Goal: Understand process/instructions

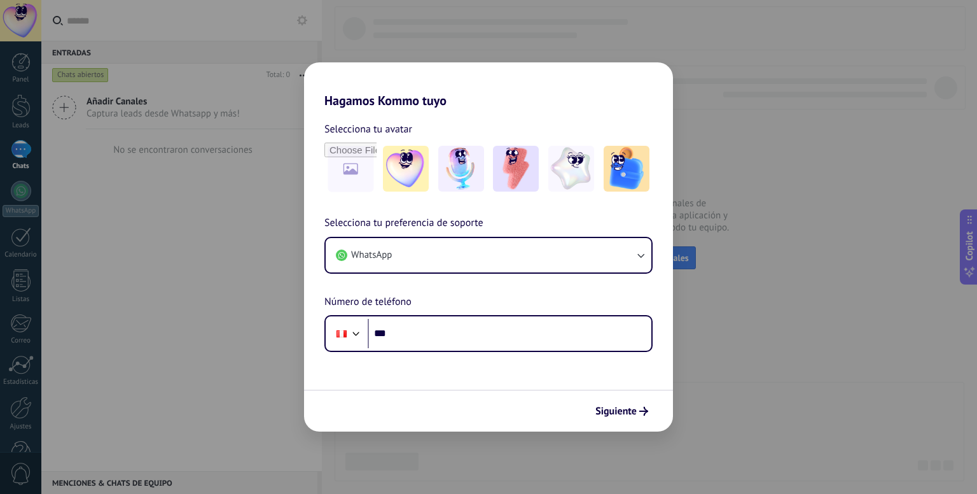
click at [611, 424] on div "Siguiente" at bounding box center [488, 410] width 369 height 42
click at [621, 412] on span "Siguiente" at bounding box center [615, 410] width 41 height 9
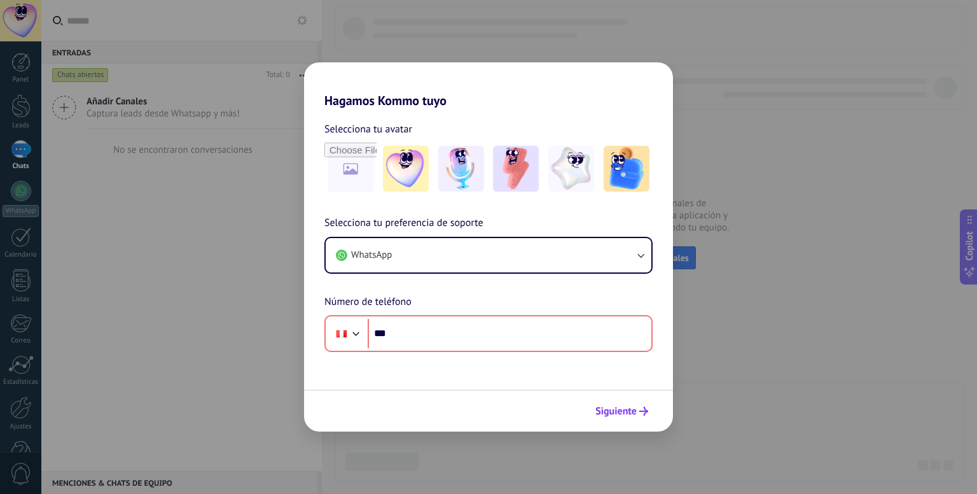
click at [617, 408] on span "Siguiente" at bounding box center [615, 410] width 41 height 9
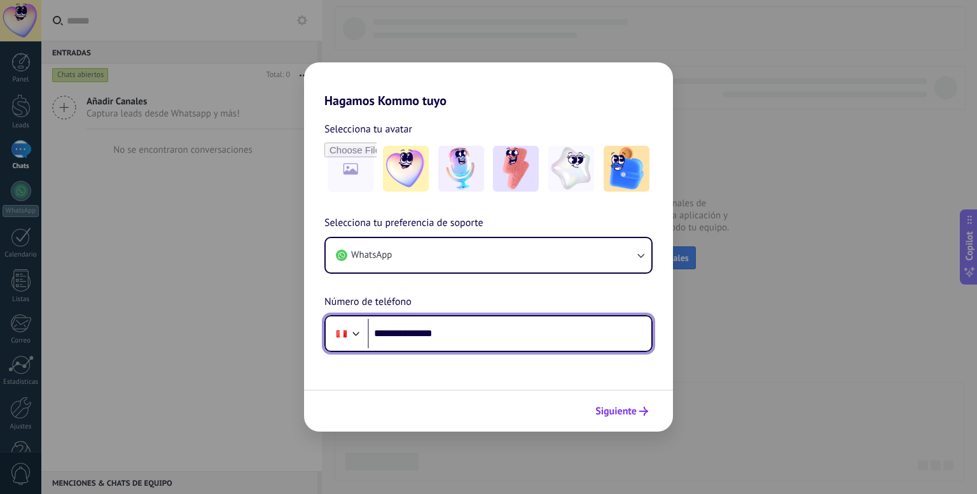
type input "**********"
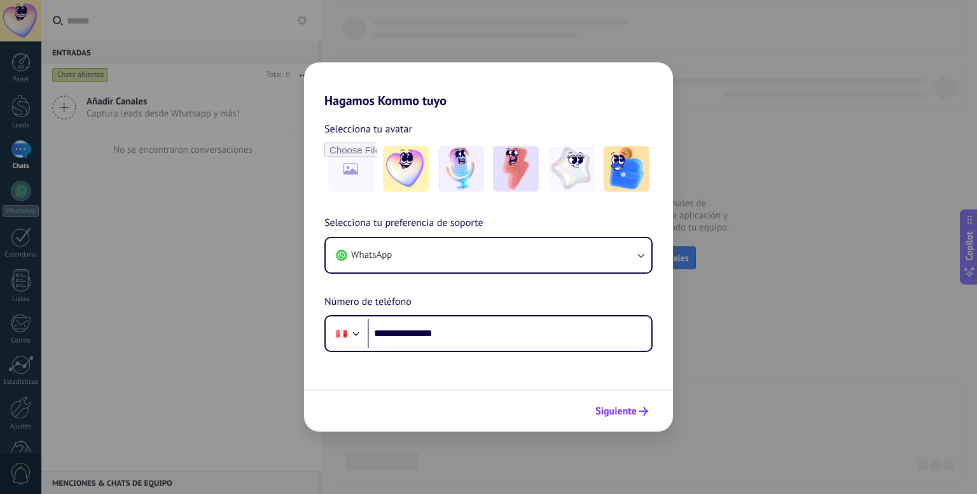
click at [622, 413] on span "Siguiente" at bounding box center [615, 410] width 41 height 9
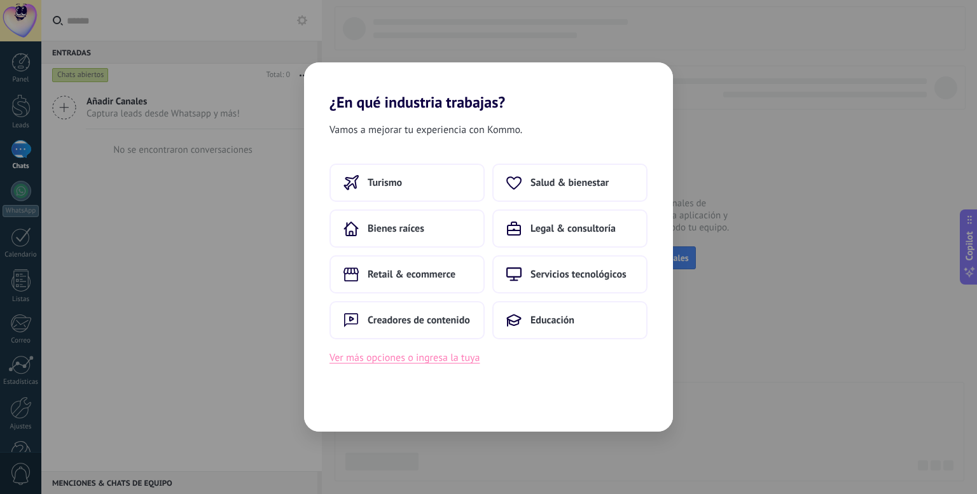
click at [462, 360] on button "Ver más opciones o ingresa la tuya" at bounding box center [405, 357] width 150 height 17
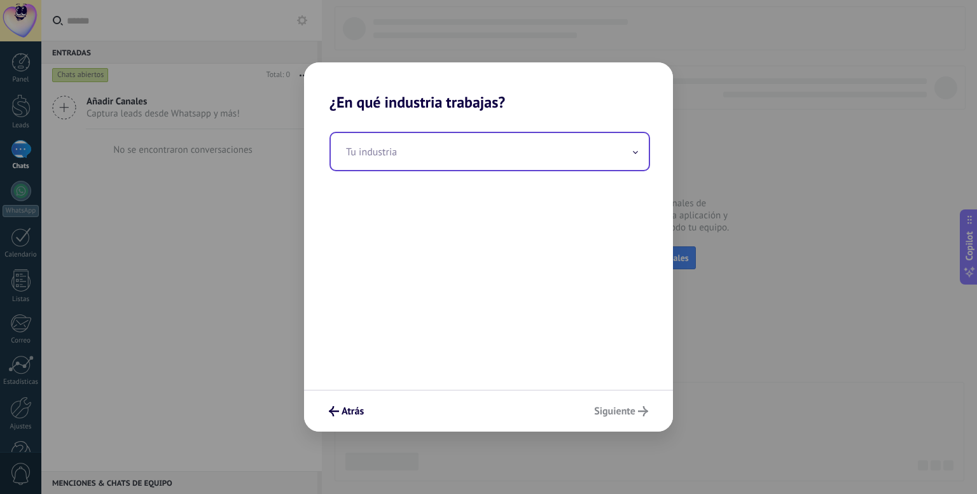
click at [498, 138] on input "text" at bounding box center [490, 151] width 318 height 37
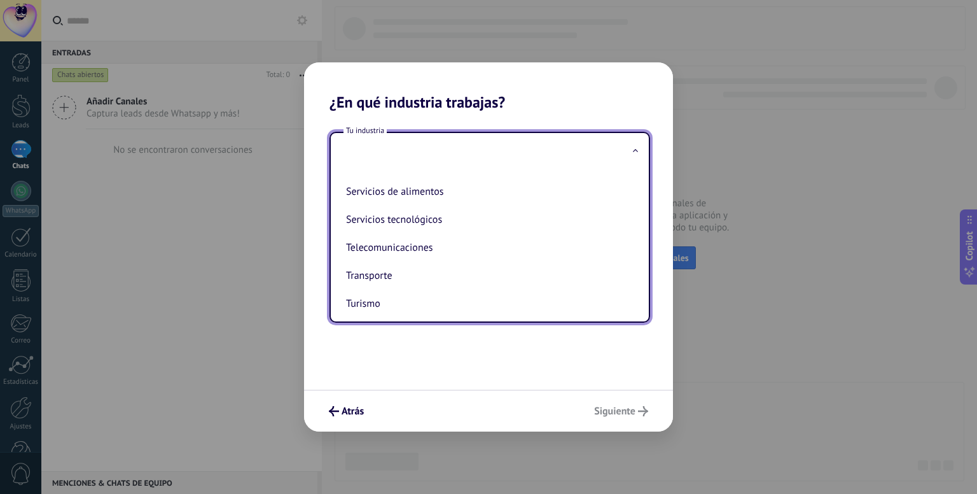
scroll to position [345, 0]
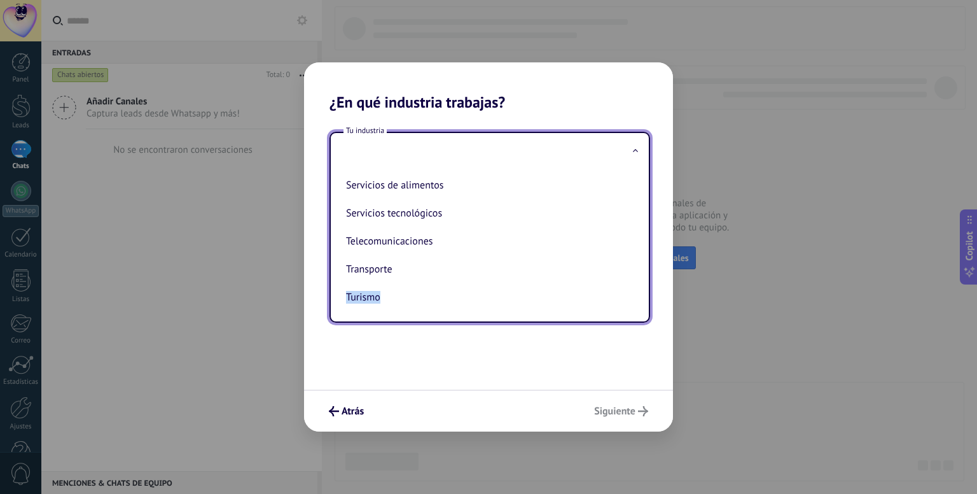
drag, startPoint x: 634, startPoint y: 292, endPoint x: 637, endPoint y: 265, distance: 26.9
click at [637, 265] on ul "Automotriz Bienes raíces Creadores de contenido Educación Finanzas & seguros Go…" at bounding box center [485, 245] width 308 height 151
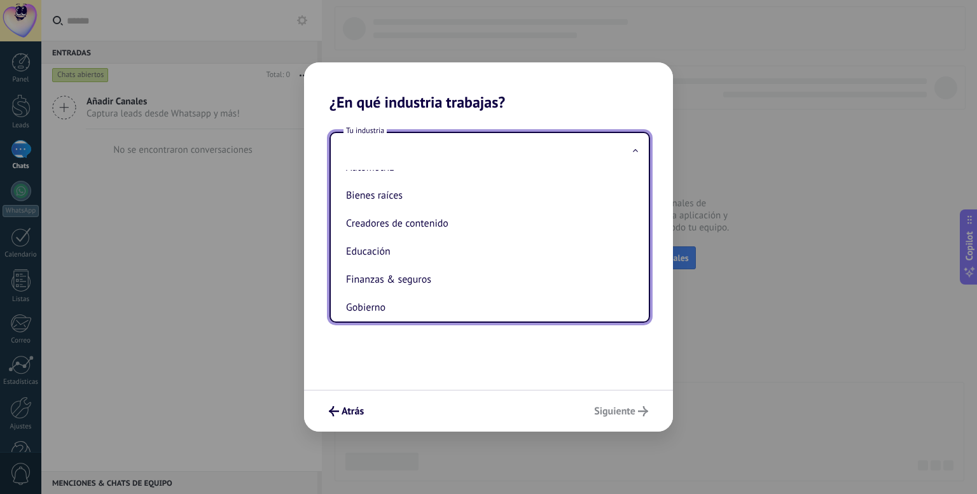
scroll to position [0, 0]
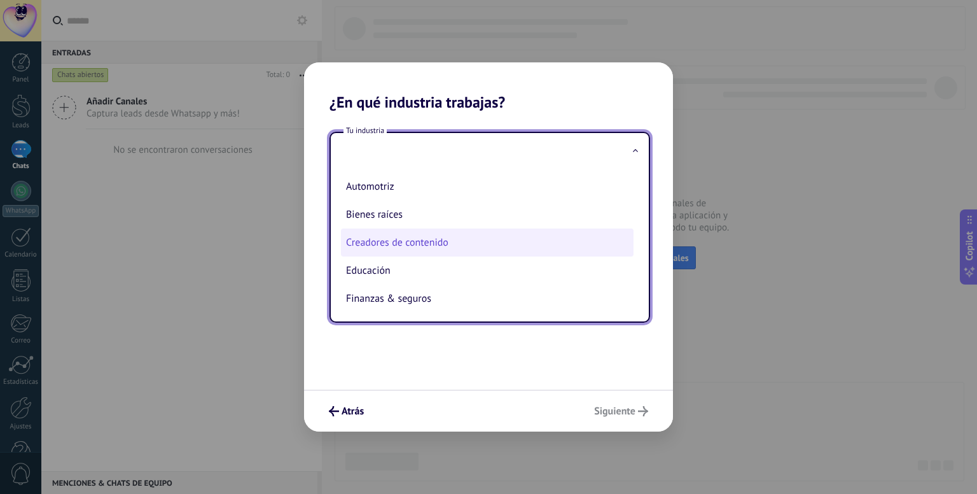
click at [501, 250] on li "Creadores de contenido" at bounding box center [487, 242] width 293 height 28
type input "**********"
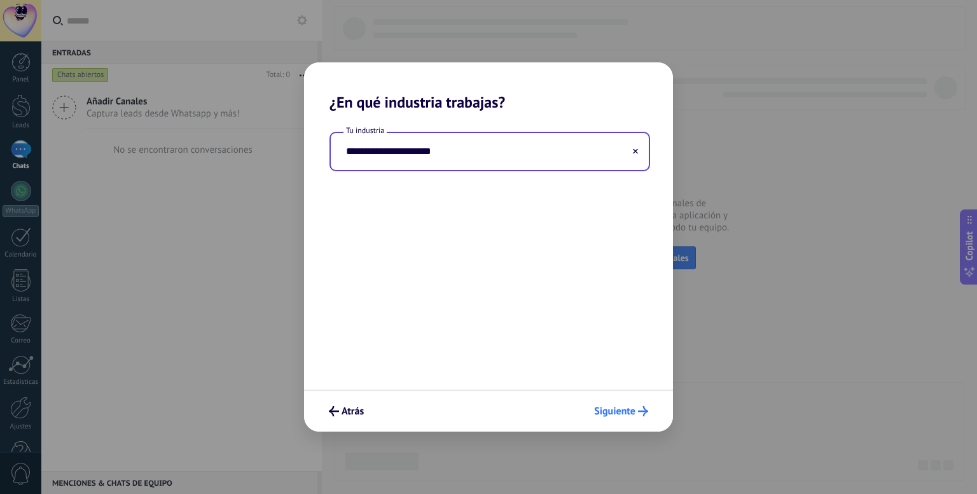
click at [618, 403] on button "Siguiente" at bounding box center [621, 411] width 66 height 22
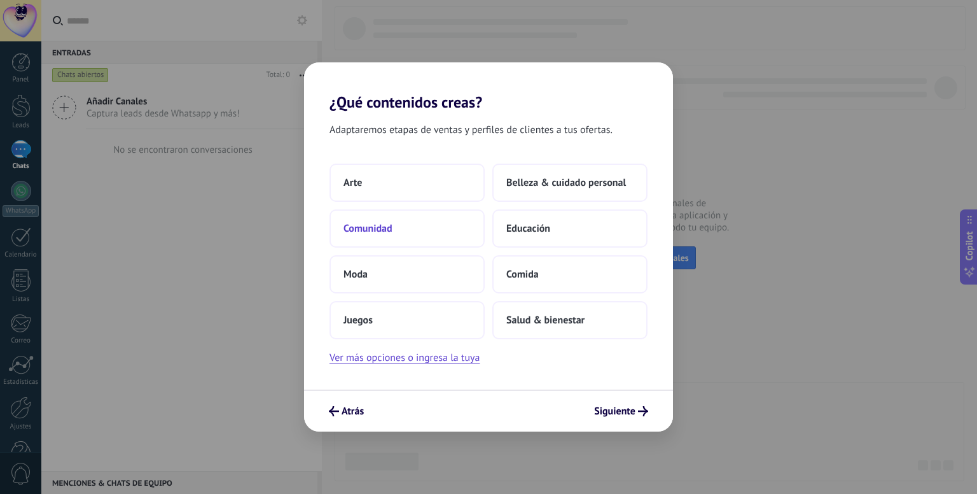
click at [448, 231] on button "Comunidad" at bounding box center [407, 228] width 155 height 38
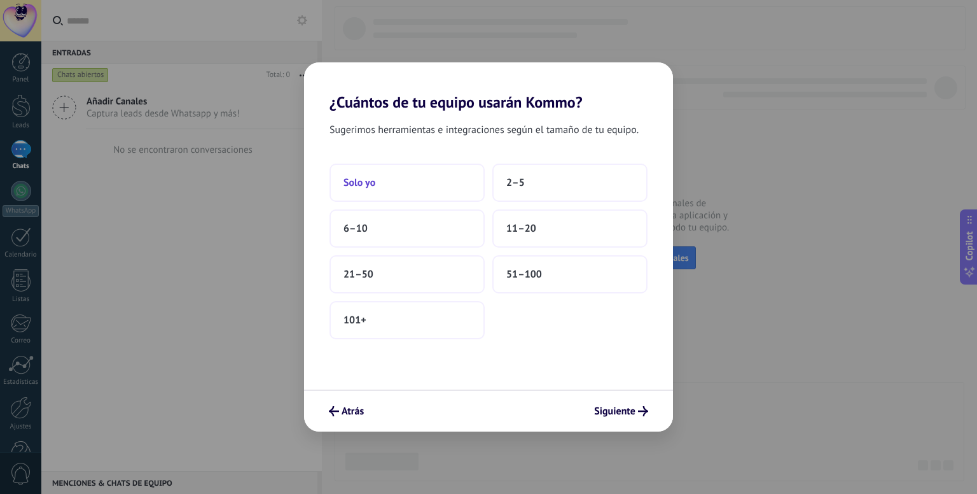
click at [441, 165] on button "Solo yo" at bounding box center [407, 182] width 155 height 38
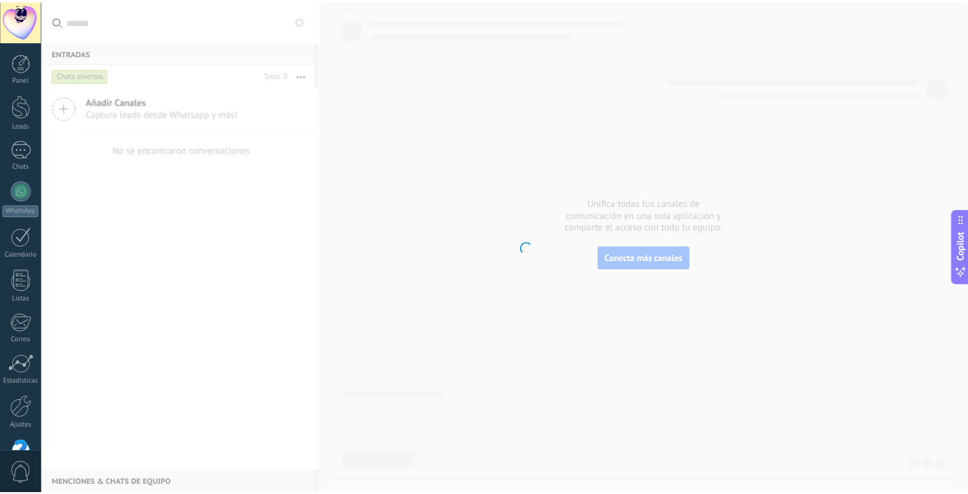
scroll to position [35, 0]
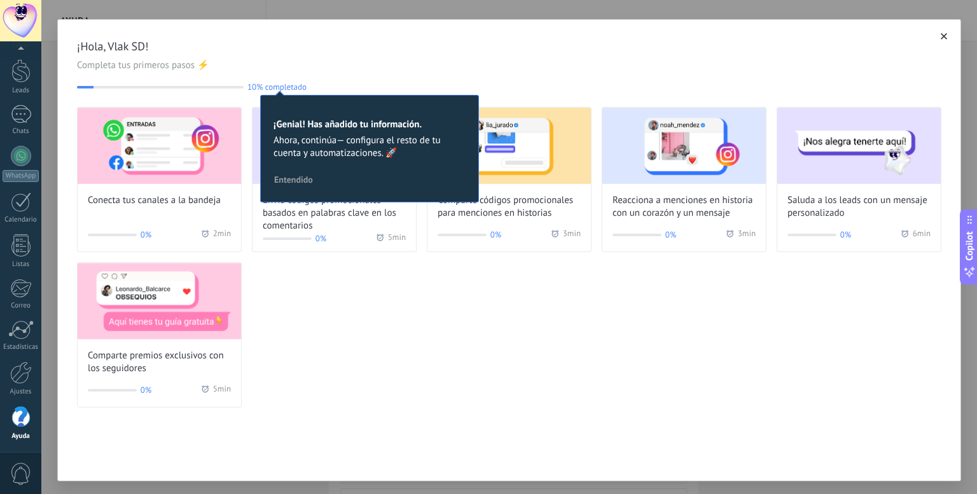
click at [305, 327] on div "Conecta tus canales a la bandeja 0% 2 min Envía códigos promocionales basados e…" at bounding box center [509, 257] width 864 height 300
click at [289, 86] on span "10% completado" at bounding box center [276, 87] width 59 height 10
click at [941, 29] on div "¡Hola, Vlak SD! Completa tus primeros pasos ⚡ 10% completado 10 ¡Genial! Has añ…" at bounding box center [509, 223] width 903 height 406
click at [929, 52] on span "¡Hola, Vlak SD!" at bounding box center [509, 46] width 864 height 15
click at [941, 38] on icon "button" at bounding box center [944, 36] width 6 height 6
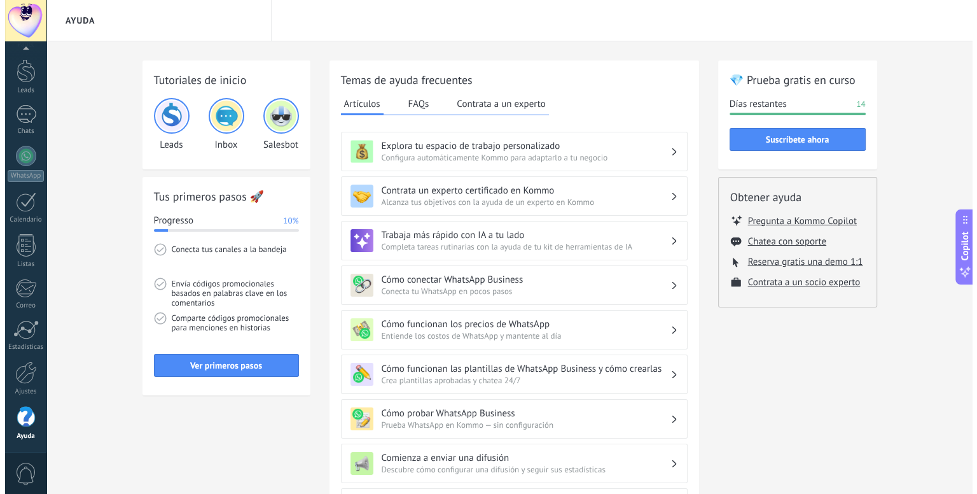
scroll to position [35, 0]
